Goal: Information Seeking & Learning: Find specific fact

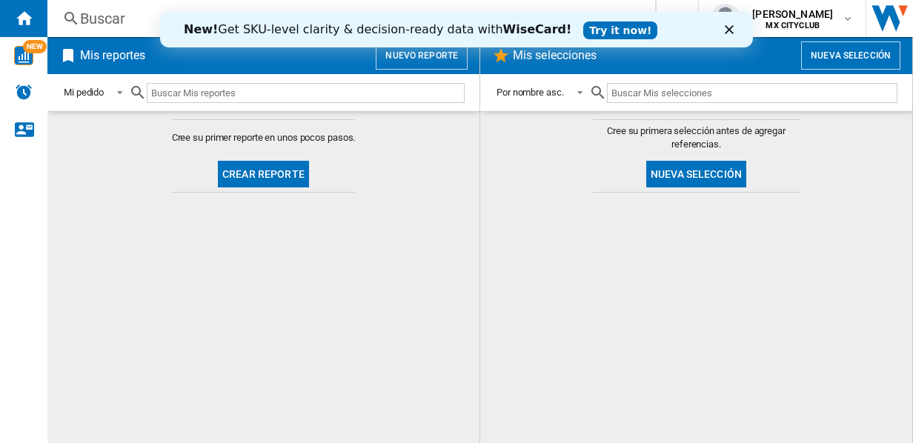
click at [70, 17] on ng-md-icon at bounding box center [71, 19] width 18 height 19
click at [731, 29] on icon "Cerrar" at bounding box center [729, 29] width 9 height 9
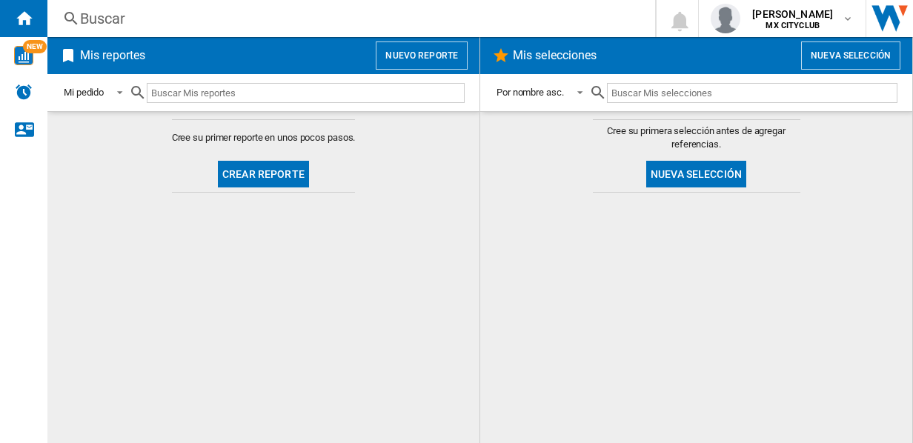
click at [119, 18] on div "Buscar" at bounding box center [348, 18] width 537 height 21
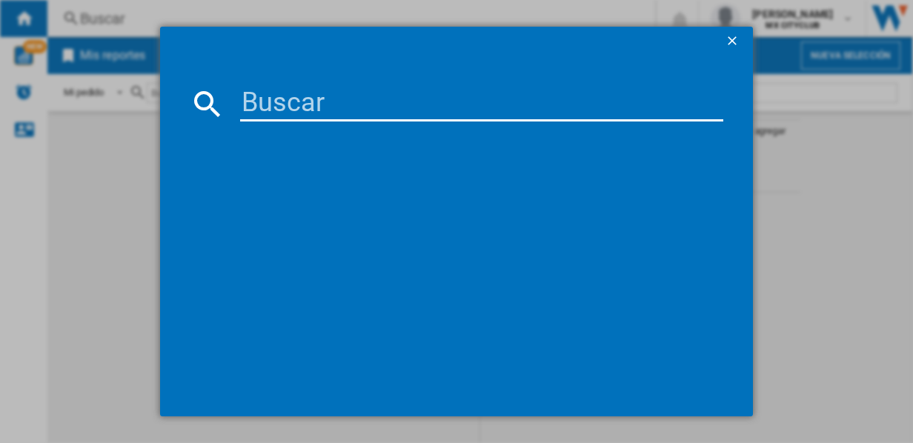
click at [290, 114] on input at bounding box center [482, 104] width 484 height 36
type input "nutrileche"
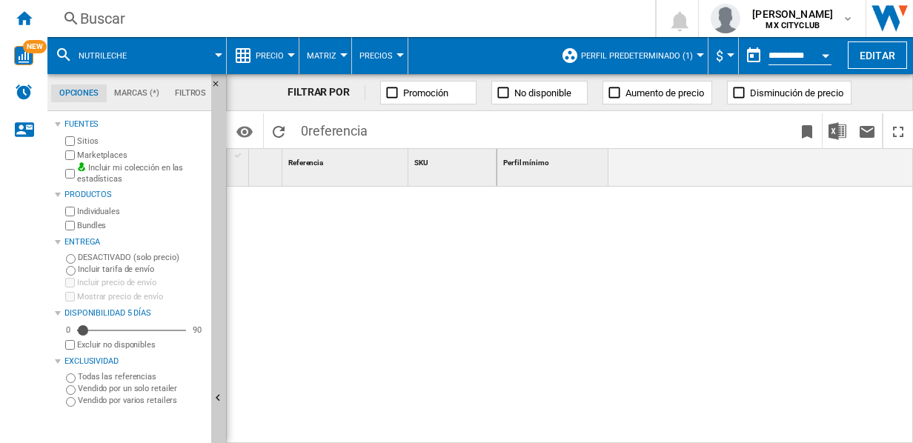
click at [692, 53] on button "Perfil predeterminado (1)" at bounding box center [640, 55] width 119 height 37
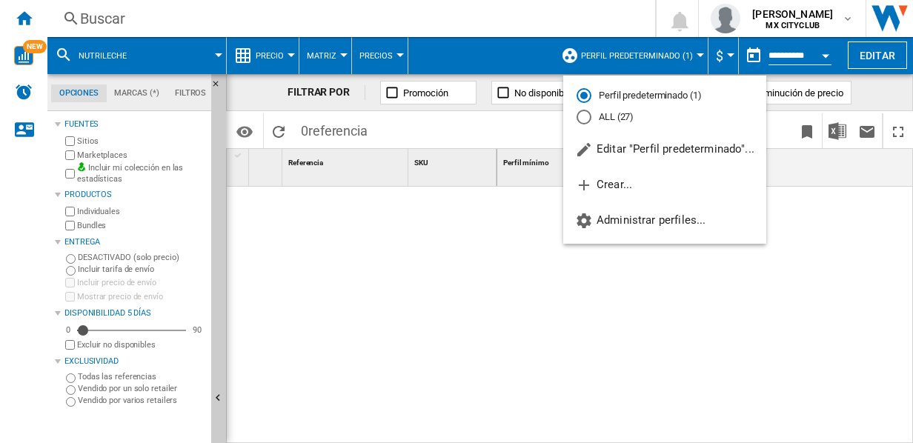
click at [476, 222] on md-backdrop at bounding box center [456, 221] width 913 height 443
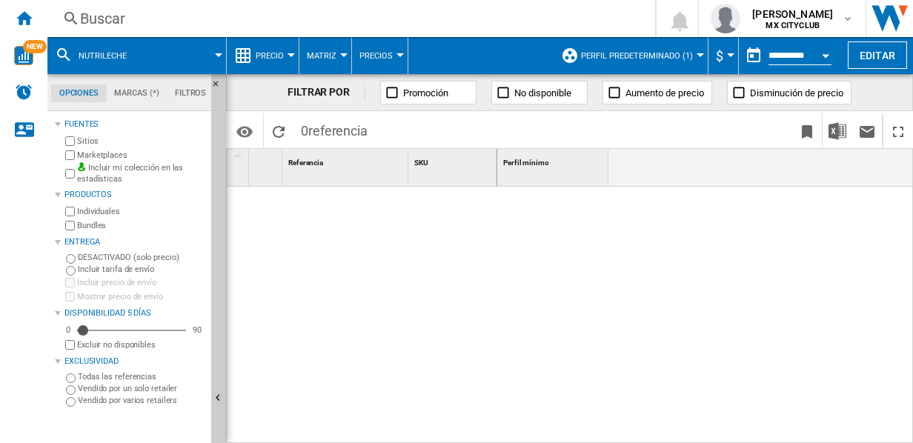
click at [175, 91] on md-tab-item "Filtros" at bounding box center [190, 93] width 47 height 18
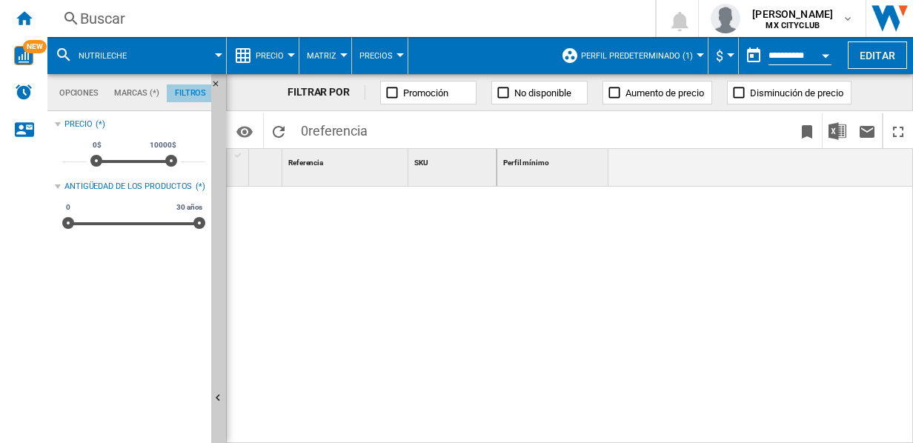
scroll to position [96, 0]
click at [23, 130] on ng-md-icon "Contáctanos" at bounding box center [24, 129] width 18 height 18
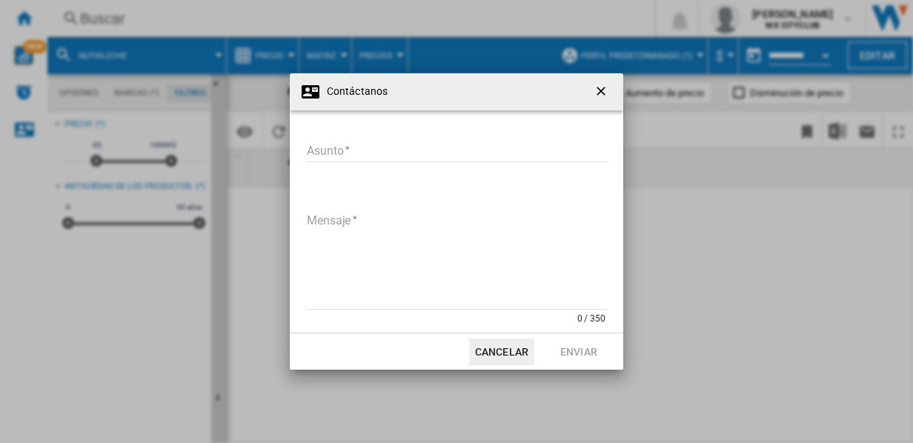
click at [604, 90] on ng-md-icon "getI18NText('BUTTONS.CLOSE_DIALOG')" at bounding box center [603, 93] width 18 height 18
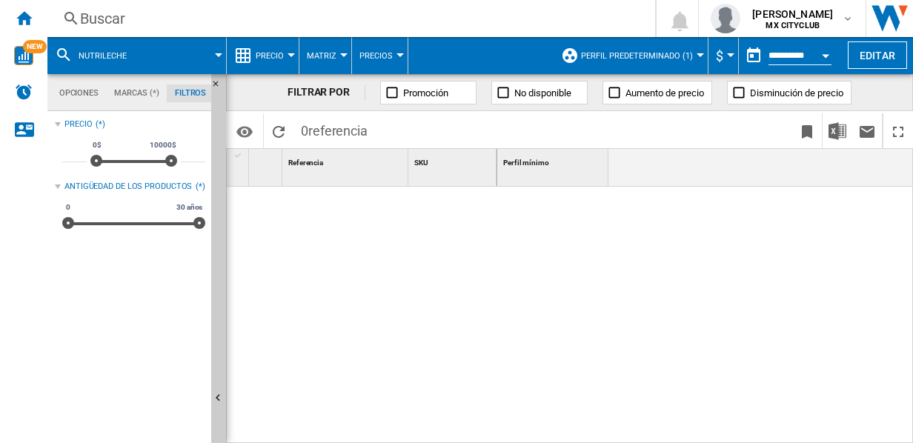
click at [221, 55] on div at bounding box center [218, 55] width 7 height 4
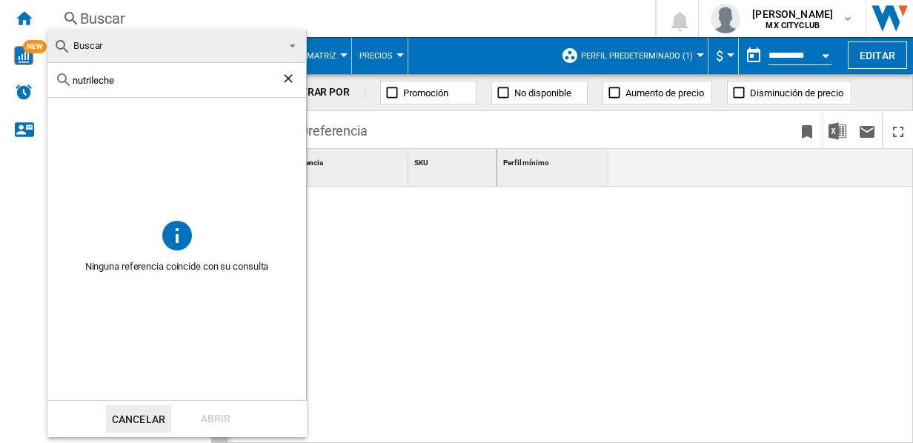
click at [138, 75] on input "nutrileche" at bounding box center [177, 80] width 208 height 11
type input "n"
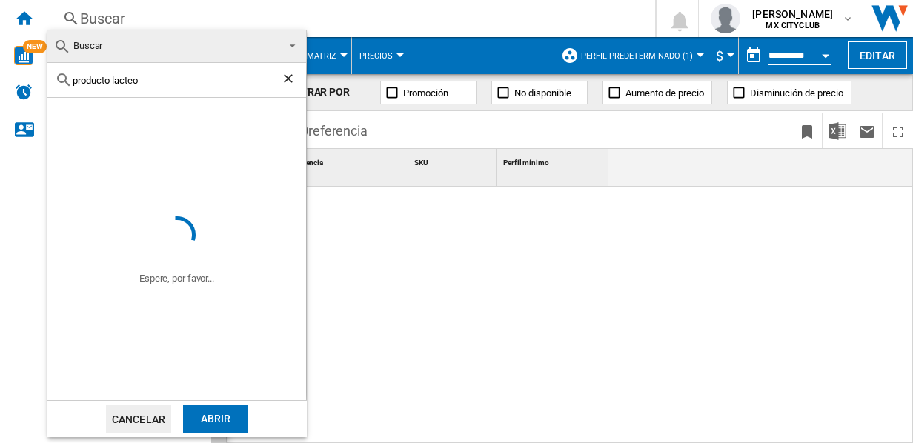
type input "producto lacteo"
click at [379, 282] on md-backdrop at bounding box center [456, 221] width 913 height 443
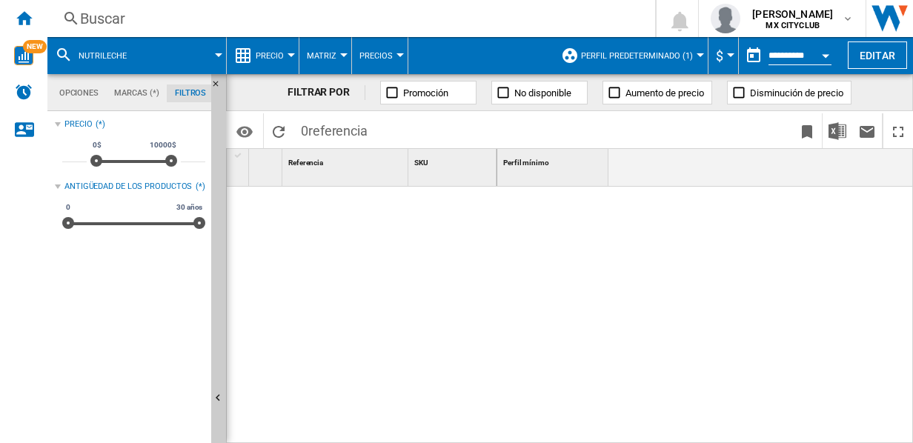
click at [218, 55] on div at bounding box center [218, 55] width 7 height 4
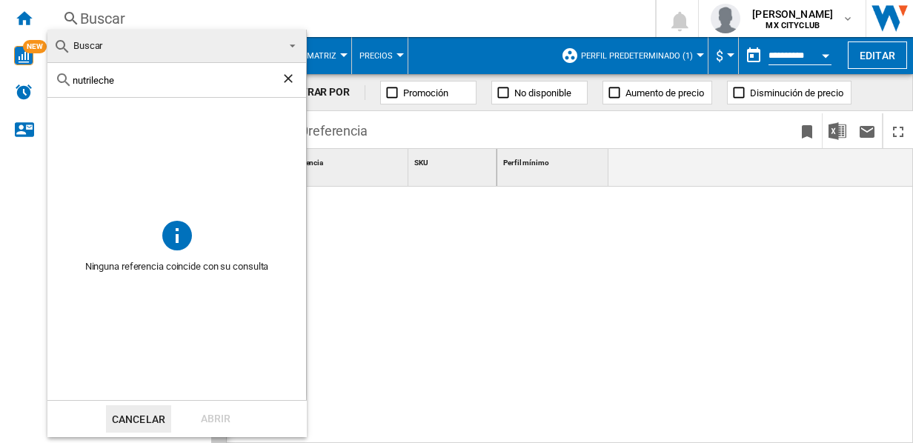
click at [154, 89] on div "nutrileche" at bounding box center [176, 80] width 259 height 35
click at [167, 93] on div "nutrileche" at bounding box center [176, 80] width 259 height 35
click at [163, 84] on input "nutrileche" at bounding box center [177, 80] width 208 height 11
type input "n"
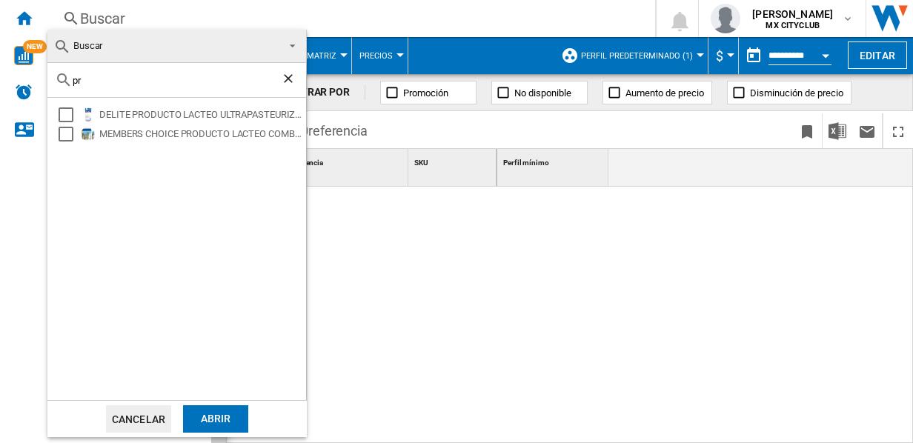
type input "p"
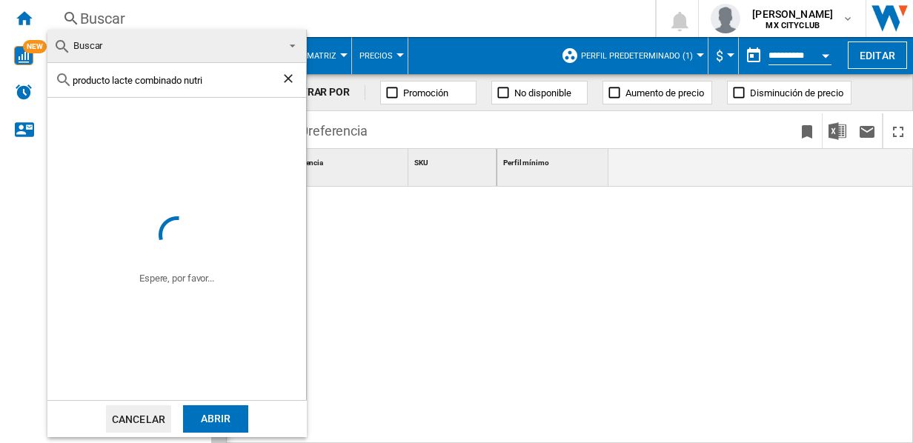
click at [135, 80] on input "producto lacte combinado nutri" at bounding box center [177, 80] width 208 height 11
type input "producto lacteo combinado nutri"
